Goal: Task Accomplishment & Management: Manage account settings

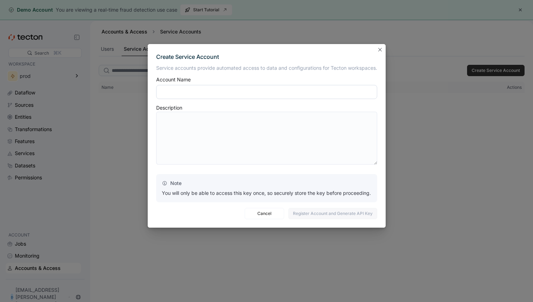
click at [195, 92] on input "text" at bounding box center [266, 92] width 221 height 14
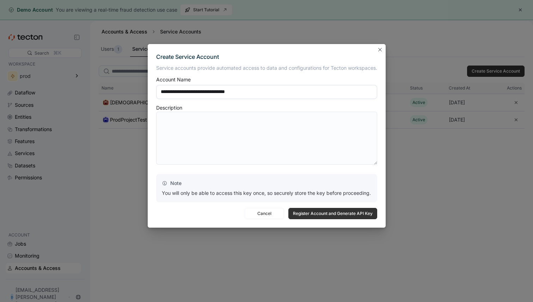
type input "**********"
click at [197, 130] on textarea at bounding box center [266, 138] width 221 height 53
click at [296, 213] on span "Register Account and Generate API Key" at bounding box center [333, 213] width 80 height 11
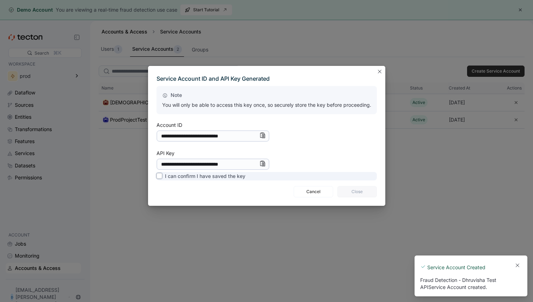
click at [214, 179] on label "I can confirm I have saved the key" at bounding box center [201, 176] width 89 height 8
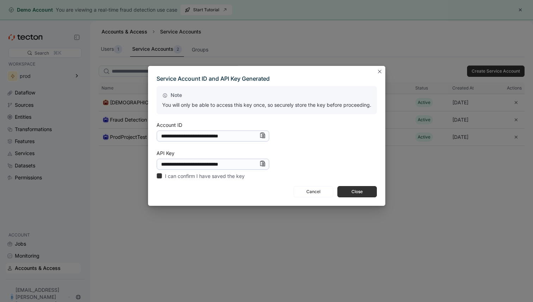
click at [262, 166] on icon "Info" at bounding box center [263, 164] width 6 height 6
click at [357, 193] on span "Close" at bounding box center [357, 192] width 30 height 11
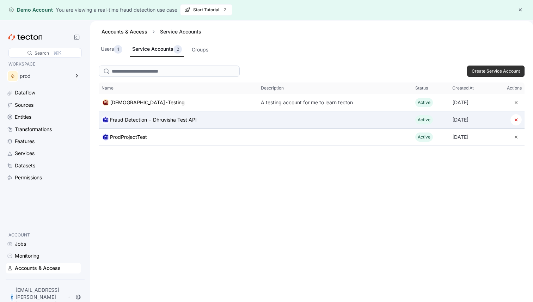
click at [355, 121] on div at bounding box center [335, 120] width 154 height 6
click at [286, 121] on div at bounding box center [335, 120] width 154 height 6
click at [151, 124] on div "Fraud Detection - Dhruvisha Test API" at bounding box center [153, 120] width 87 height 8
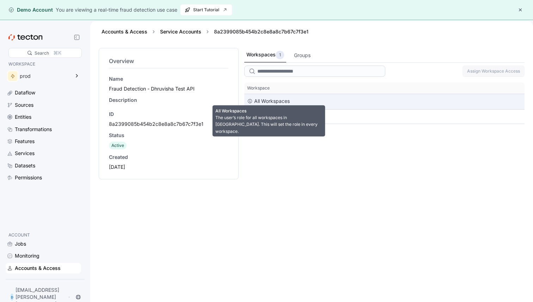
click at [260, 103] on div "All Workspaces" at bounding box center [272, 101] width 36 height 8
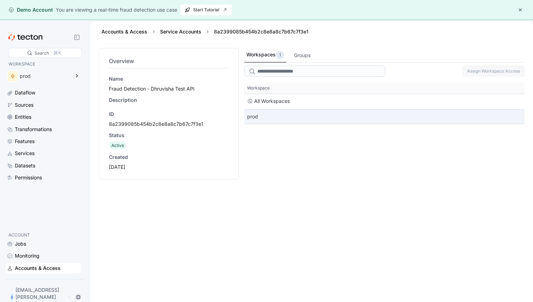
click at [261, 112] on div "prod" at bounding box center [384, 117] width 280 height 14
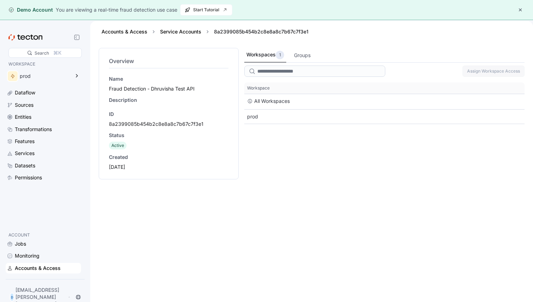
click at [52, 272] on div "Accounts & Access" at bounding box center [38, 269] width 46 height 8
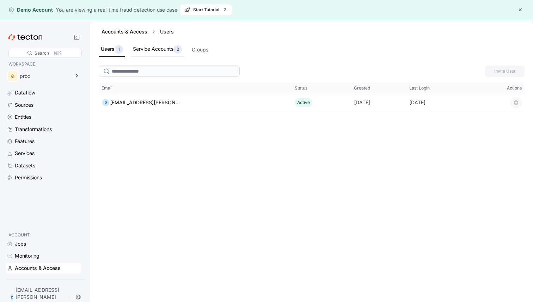
click at [158, 51] on div "Service Accounts 2" at bounding box center [157, 49] width 49 height 8
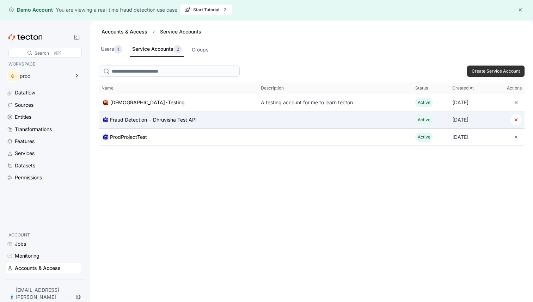
click at [128, 123] on div "Fraud Detection - Dhruvisha Test API" at bounding box center [153, 120] width 87 height 8
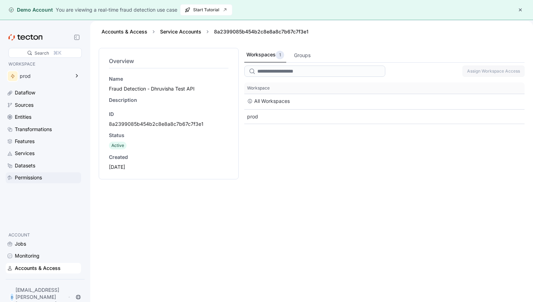
click at [44, 176] on div "Permissions" at bounding box center [47, 178] width 65 height 8
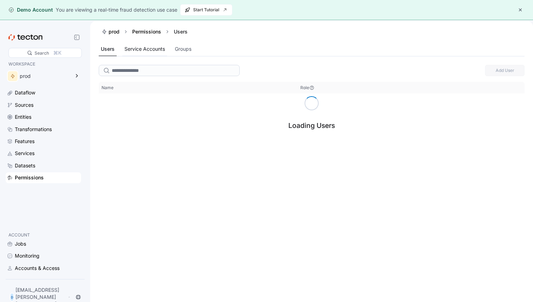
click at [152, 52] on div "Service Accounts" at bounding box center [144, 49] width 41 height 8
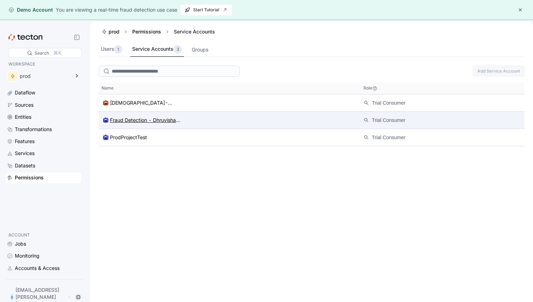
click at [144, 122] on div "Fraud Detection - Dhruvisha Test API" at bounding box center [145, 120] width 71 height 8
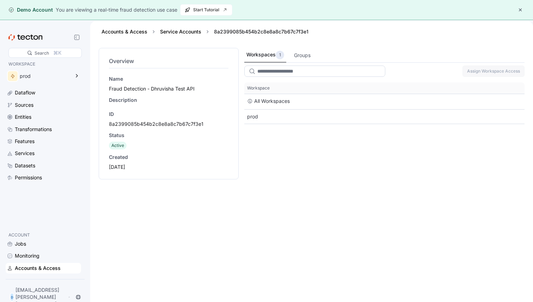
click at [305, 73] on input "search" at bounding box center [314, 71] width 141 height 11
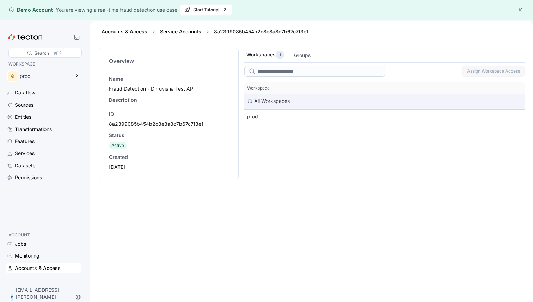
click at [272, 107] on div "All Workspaces" at bounding box center [384, 101] width 280 height 15
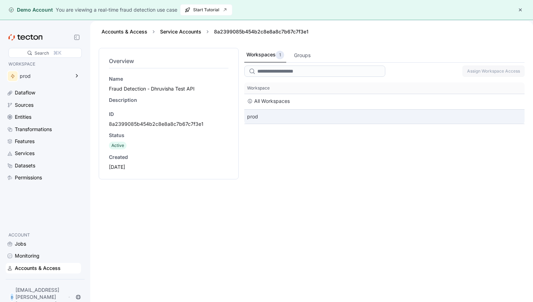
click at [269, 117] on div "prod" at bounding box center [384, 117] width 280 height 14
click at [248, 114] on div "prod" at bounding box center [384, 117] width 280 height 14
